Goal: Task Accomplishment & Management: Use online tool/utility

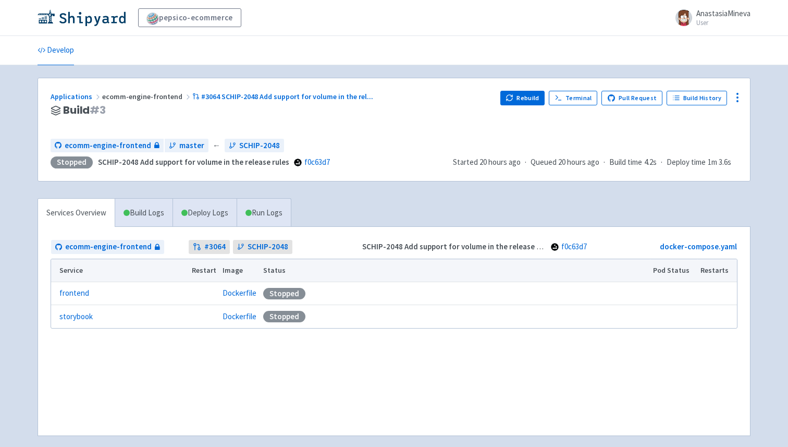
click at [275, 101] on div "Applications ecomm-engine-frontend #3064 SCHIP-2048 Add support for volume in t…" at bounding box center [271, 97] width 441 height 12
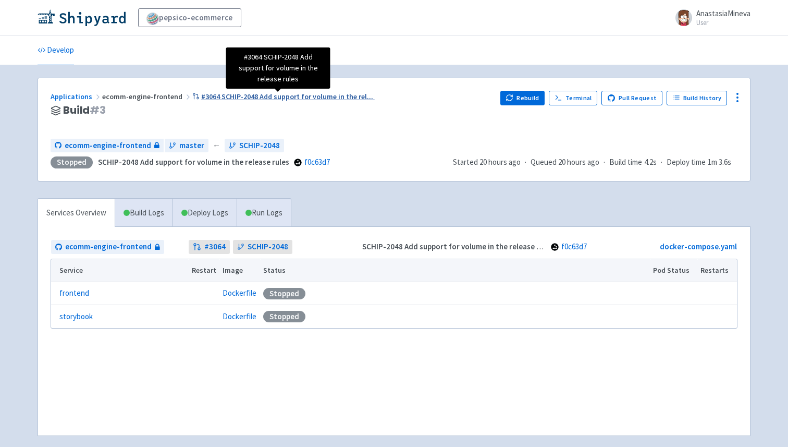
click at [279, 98] on span "#3064 SCHIP-2048 Add support for volume in the rel ..." at bounding box center [287, 96] width 172 height 9
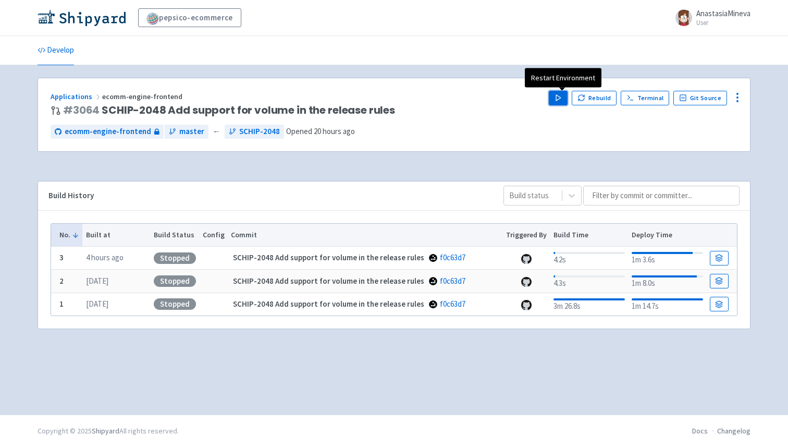
click at [561, 97] on polygon "button" at bounding box center [558, 98] width 5 height 6
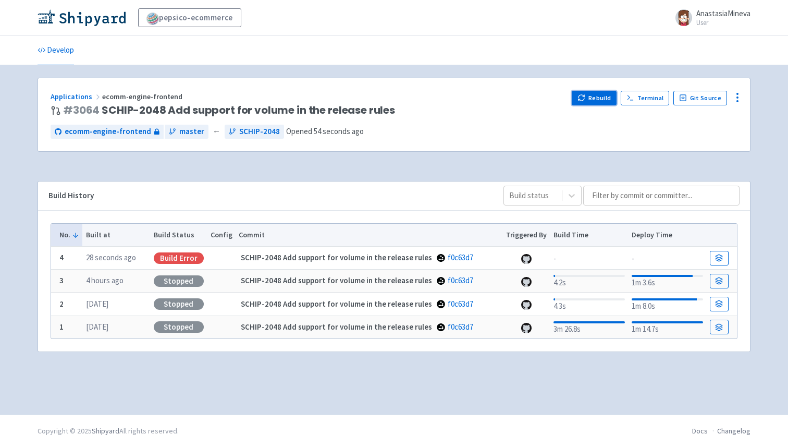
click at [589, 97] on button "Rebuild" at bounding box center [594, 98] width 45 height 15
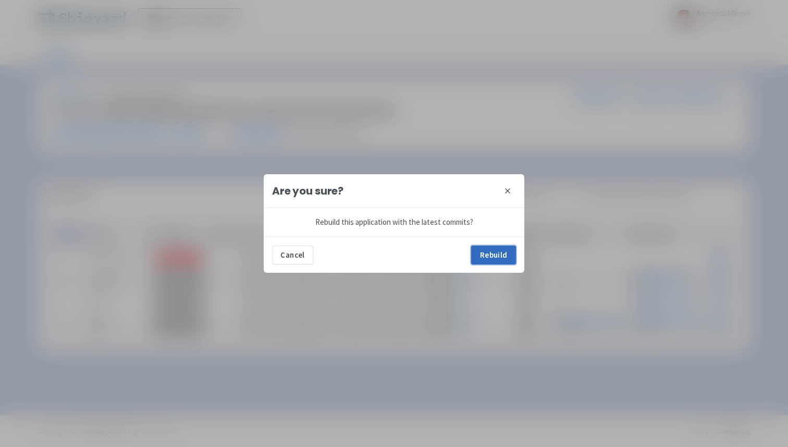
click at [486, 249] on button "Rebuild" at bounding box center [493, 254] width 45 height 19
